Goal: Task Accomplishment & Management: Manage account settings

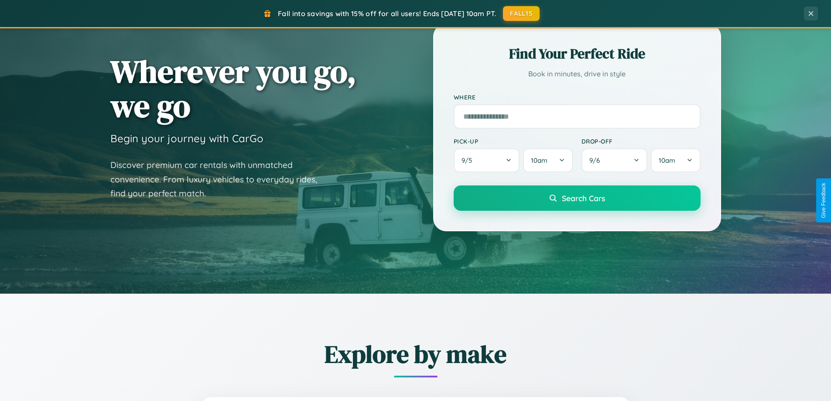
scroll to position [376, 0]
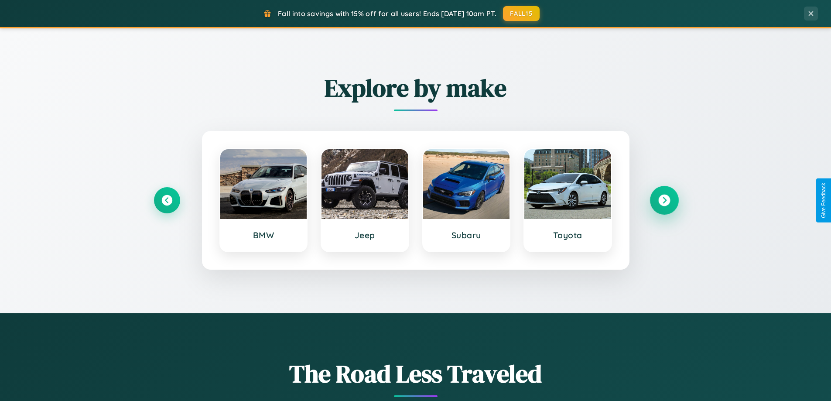
click at [664, 200] on icon at bounding box center [664, 201] width 12 height 12
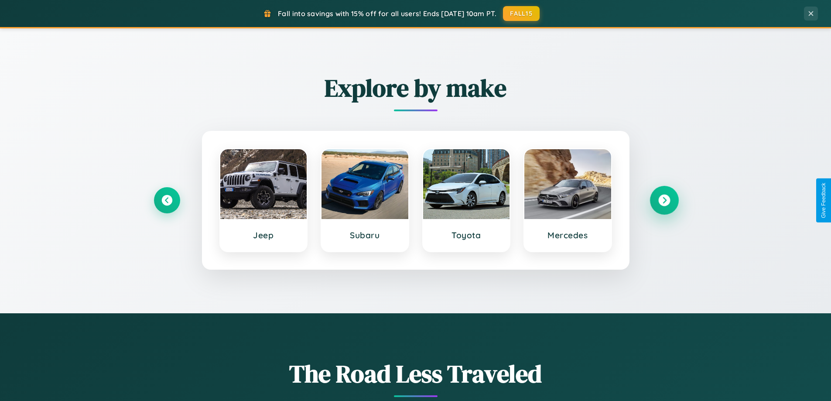
click at [664, 200] on icon at bounding box center [664, 201] width 12 height 12
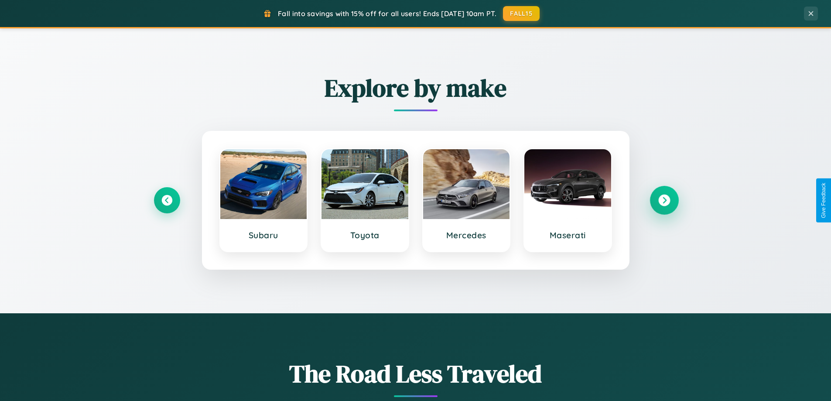
click at [664, 200] on icon at bounding box center [664, 201] width 12 height 12
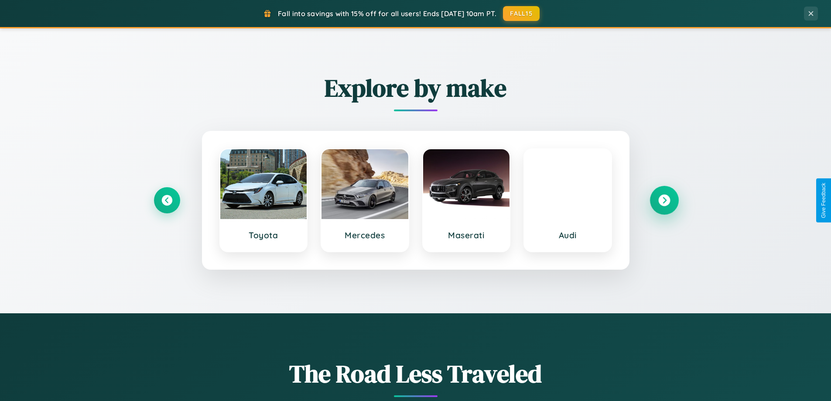
scroll to position [0, 0]
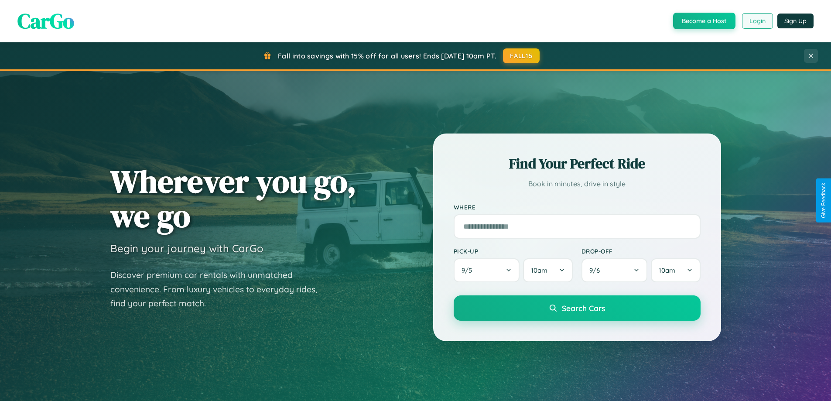
click at [757, 21] on button "Login" at bounding box center [757, 21] width 31 height 16
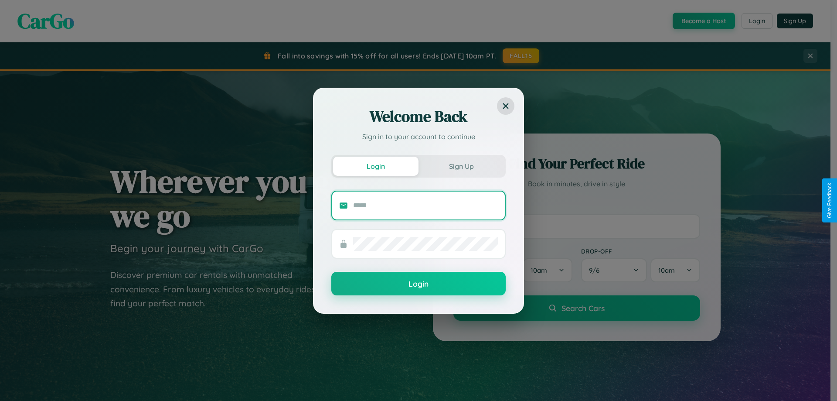
click at [426, 205] on input "text" at bounding box center [425, 205] width 145 height 14
type input "**********"
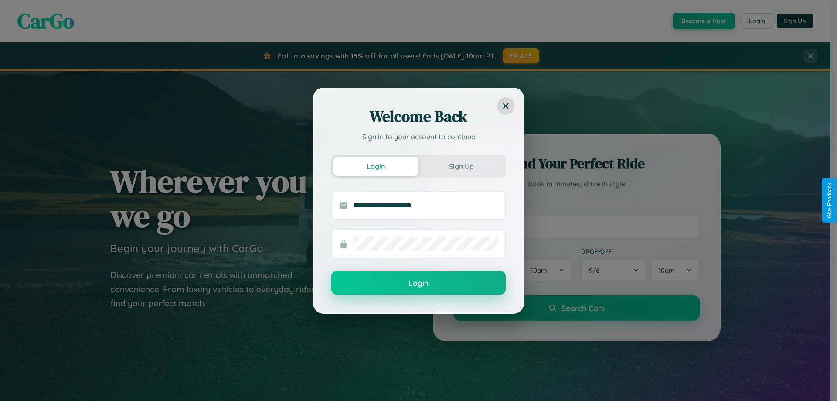
click at [419, 283] on button "Login" at bounding box center [418, 283] width 174 height 24
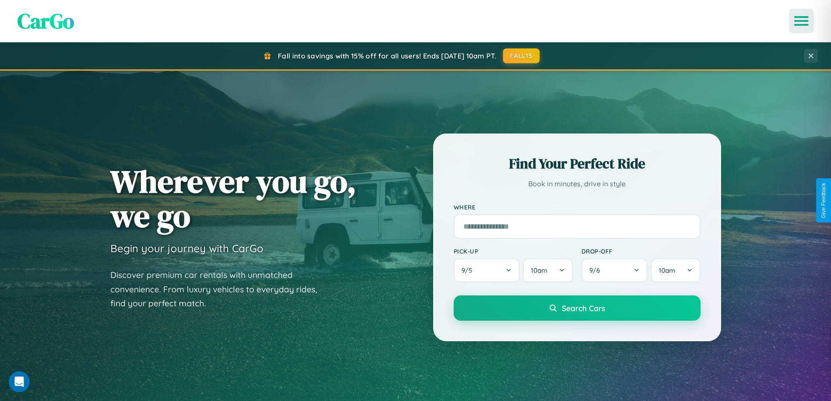
click at [801, 21] on icon "Open menu" at bounding box center [801, 21] width 13 height 8
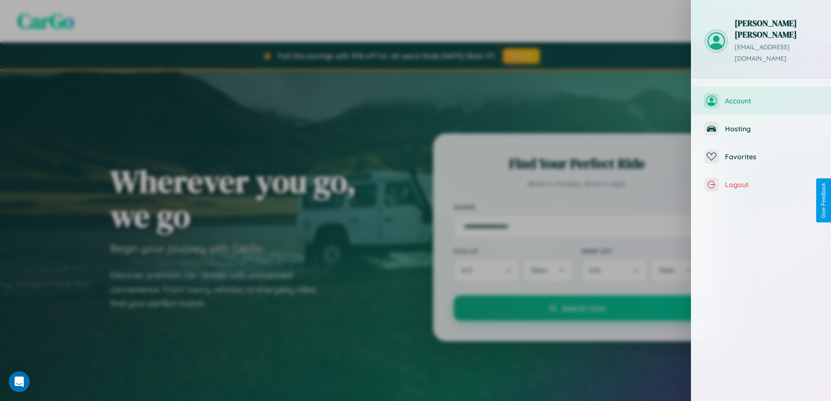
click at [761, 96] on span "Account" at bounding box center [771, 100] width 93 height 9
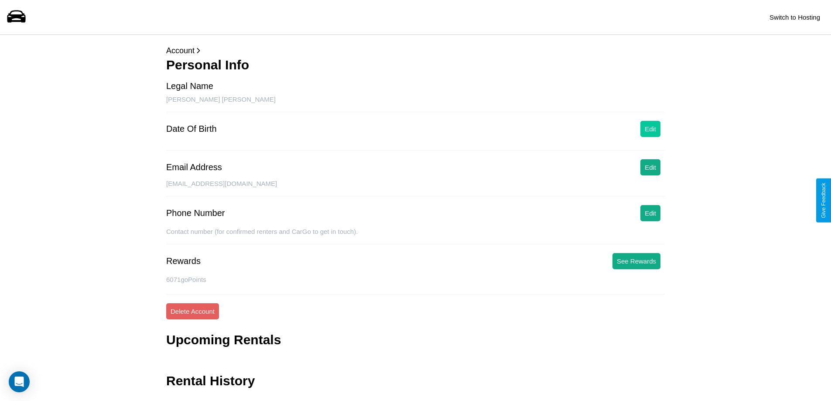
click at [650, 129] on button "Edit" at bounding box center [650, 129] width 20 height 16
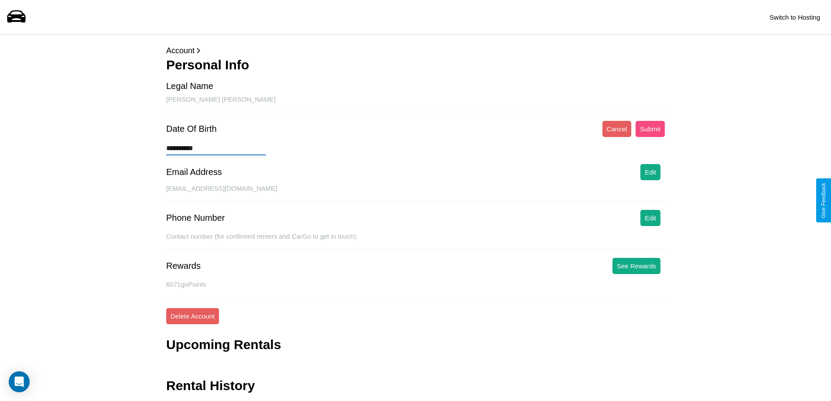
type input "**********"
